Goal: Transaction & Acquisition: Download file/media

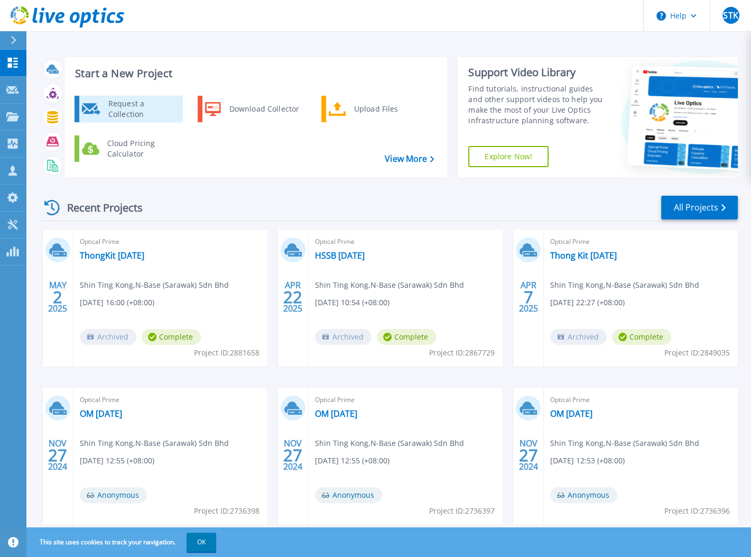
click at [116, 113] on div "Request a Collection" at bounding box center [141, 108] width 77 height 21
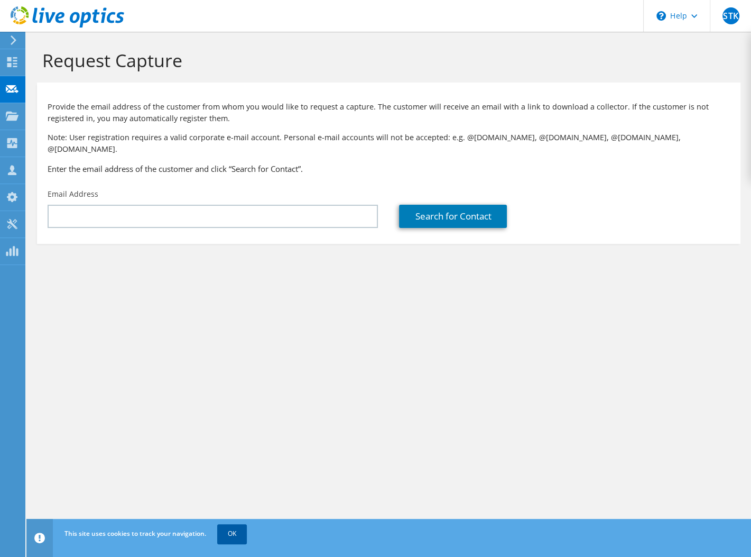
click at [232, 530] on link "OK" at bounding box center [232, 533] width 30 height 19
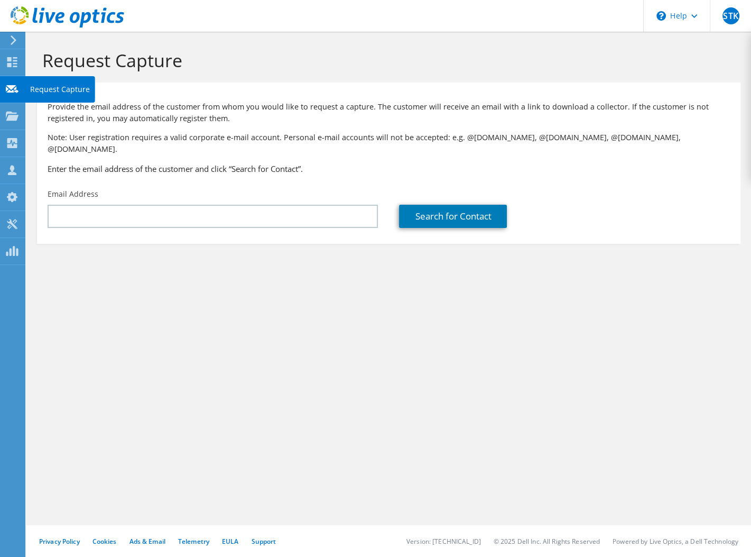
click at [9, 59] on use at bounding box center [12, 62] width 10 height 10
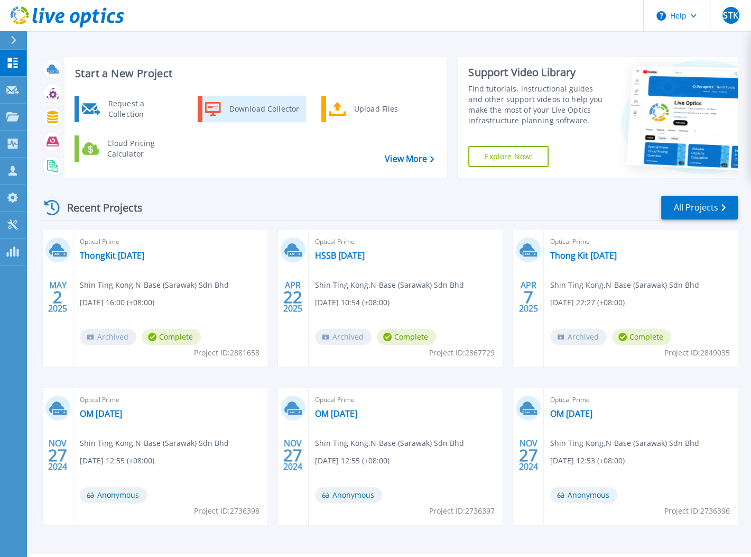
click at [240, 113] on div "Download Collector" at bounding box center [264, 108] width 80 height 21
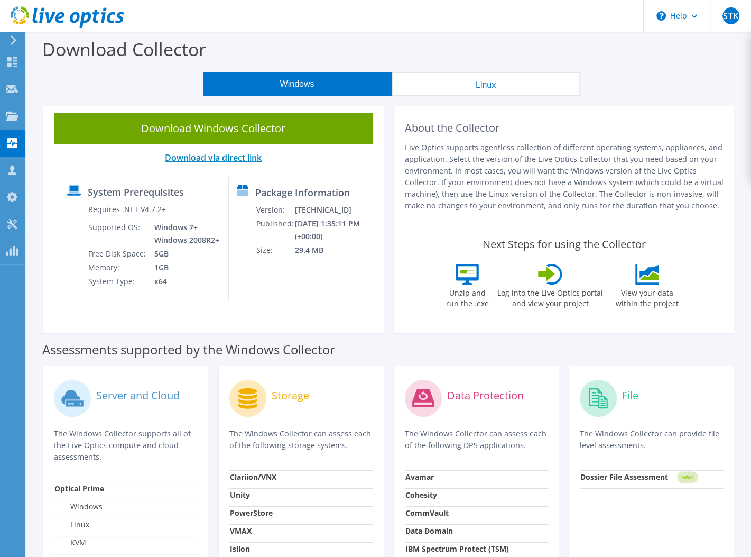
click at [227, 155] on link "Download via direct link" at bounding box center [213, 158] width 97 height 12
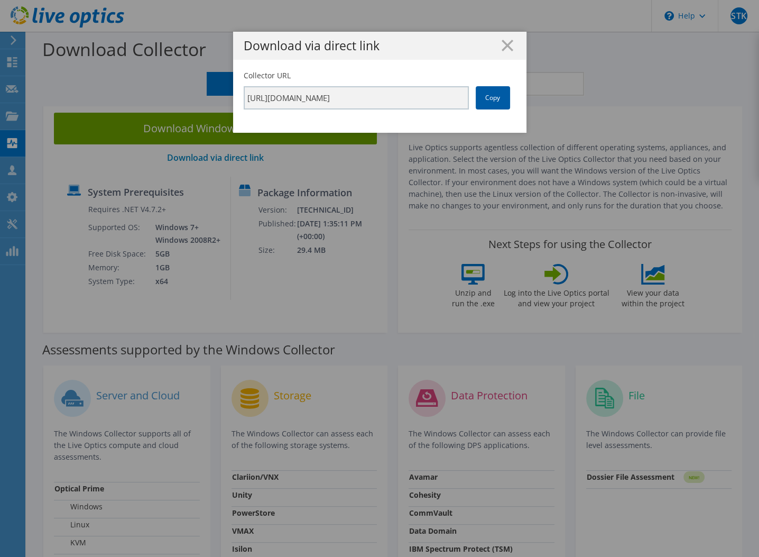
click at [487, 98] on link "Copy" at bounding box center [493, 97] width 34 height 23
click at [502, 45] on icon at bounding box center [508, 46] width 12 height 12
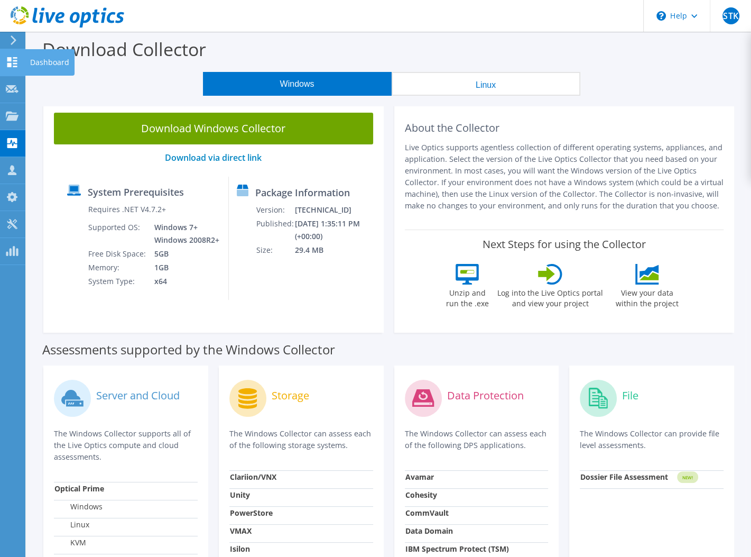
click at [42, 60] on div "Dashboard" at bounding box center [50, 62] width 50 height 26
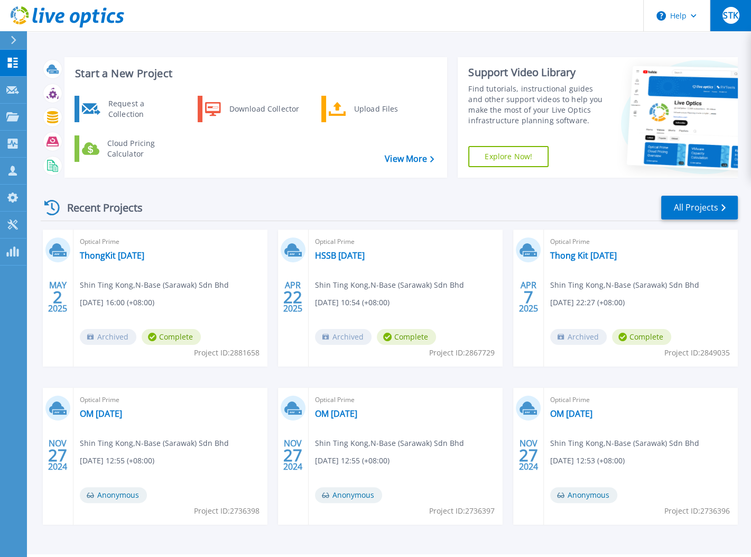
click at [729, 15] on span "STK" at bounding box center [730, 15] width 15 height 8
